Goal: Navigation & Orientation: Find specific page/section

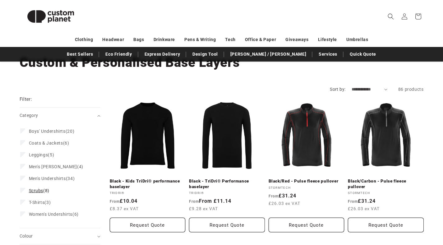
scroll to position [52, 0]
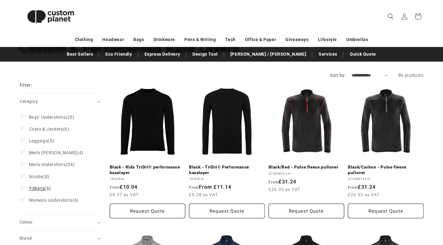
click at [36, 188] on span "T-Shirts" at bounding box center [37, 188] width 16 height 5
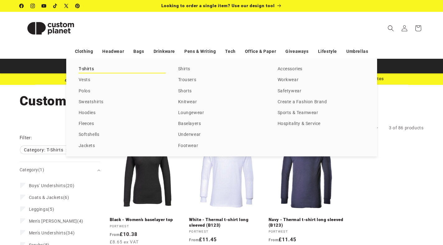
click at [83, 68] on link "T-shirts" at bounding box center [122, 69] width 87 height 8
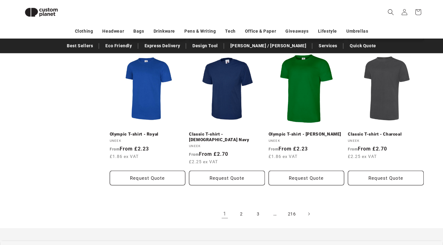
scroll to position [651, 0]
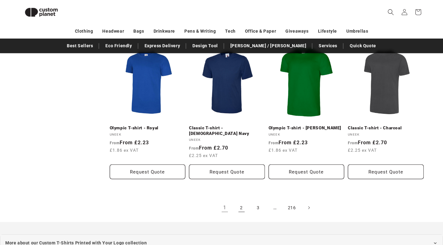
click at [241, 201] on link "2" at bounding box center [242, 208] width 14 height 14
